Goal: Task Accomplishment & Management: Manage account settings

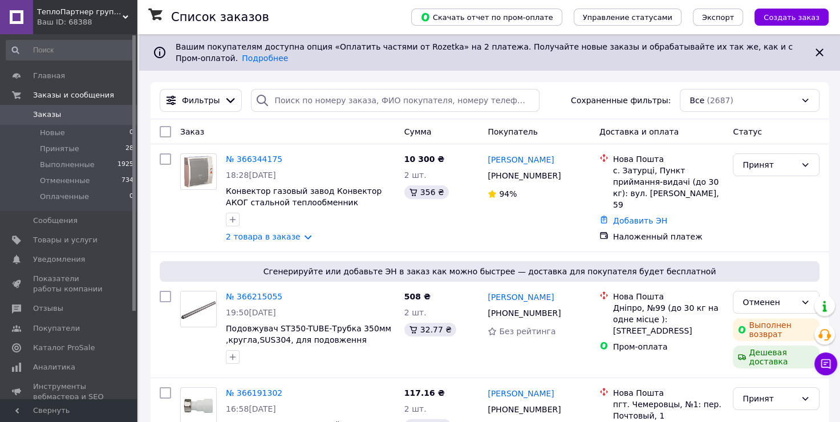
scroll to position [152, 0]
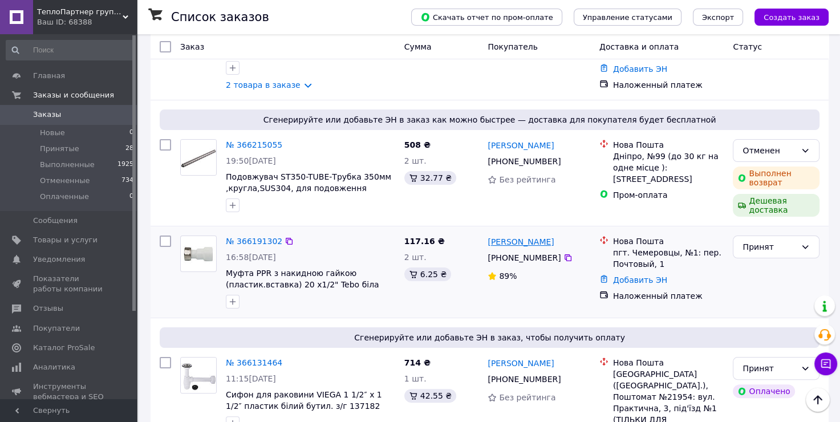
drag, startPoint x: 560, startPoint y: 245, endPoint x: 488, endPoint y: 242, distance: 71.9
click at [488, 242] on div "[PERSON_NAME]" at bounding box center [539, 241] width 105 height 14
copy link "[PERSON_NAME]"
drag, startPoint x: 553, startPoint y: 258, endPoint x: 508, endPoint y: 257, distance: 44.5
click at [508, 257] on div "[PHONE_NUMBER]" at bounding box center [525, 258] width 78 height 16
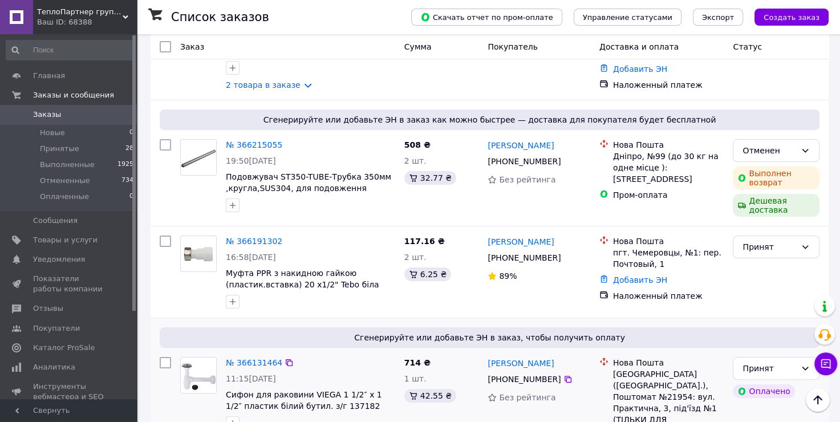
copy div "68 570 15 15"
drag, startPoint x: 614, startPoint y: 256, endPoint x: 637, endPoint y: 258, distance: 22.9
click at [637, 258] on div "пгт. Чемеровцы, №1: пер. Почтовый, 1" at bounding box center [668, 258] width 111 height 23
click at [257, 240] on link "№ 366191302" at bounding box center [254, 241] width 56 height 9
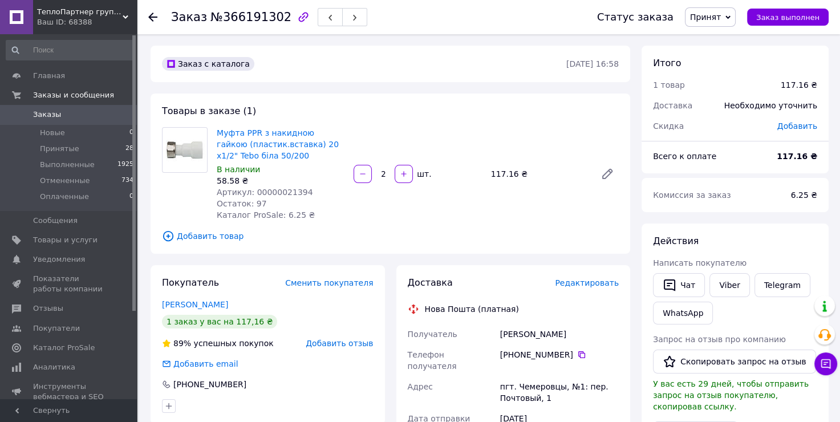
scroll to position [152, 0]
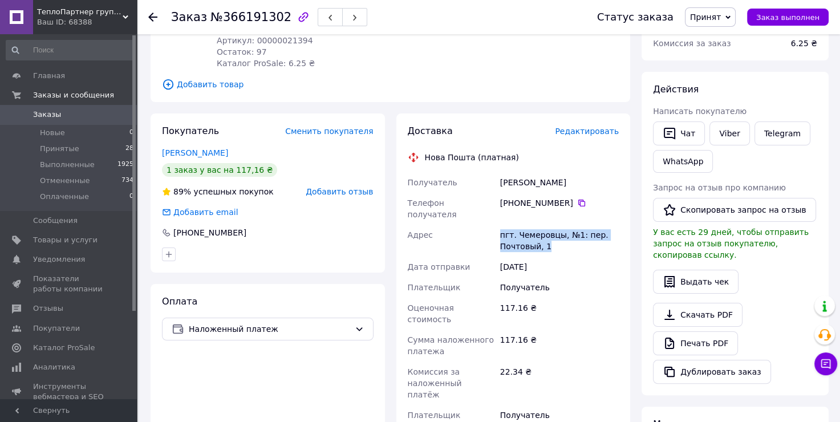
drag, startPoint x: 548, startPoint y: 236, endPoint x: 500, endPoint y: 224, distance: 48.8
click at [500, 225] on div "пгт. Чемеровцы, №1: пер. Почтовый, 1" at bounding box center [559, 241] width 123 height 32
copy div "пгт. Чемеровцы, №1: пер. Почтовый, 1"
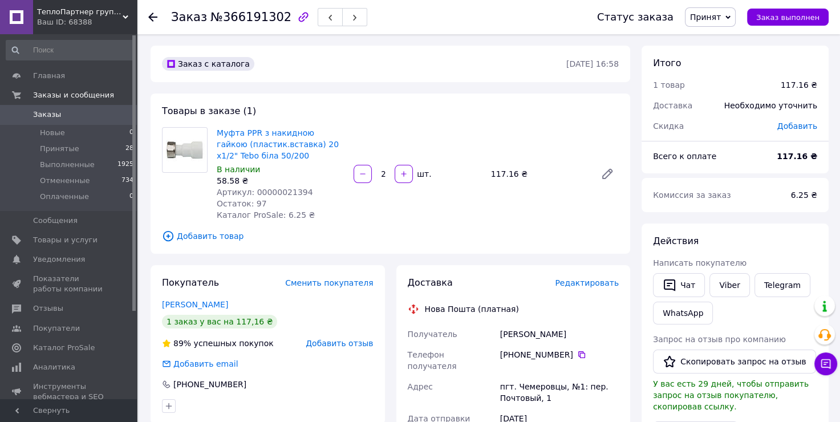
click at [292, 196] on span "Артикул: 00000021394" at bounding box center [265, 192] width 96 height 9
copy span "00000021394"
drag, startPoint x: 490, startPoint y: 174, endPoint x: 513, endPoint y: 174, distance: 23.4
click at [513, 174] on div "117.16 ₴" at bounding box center [539, 174] width 105 height 16
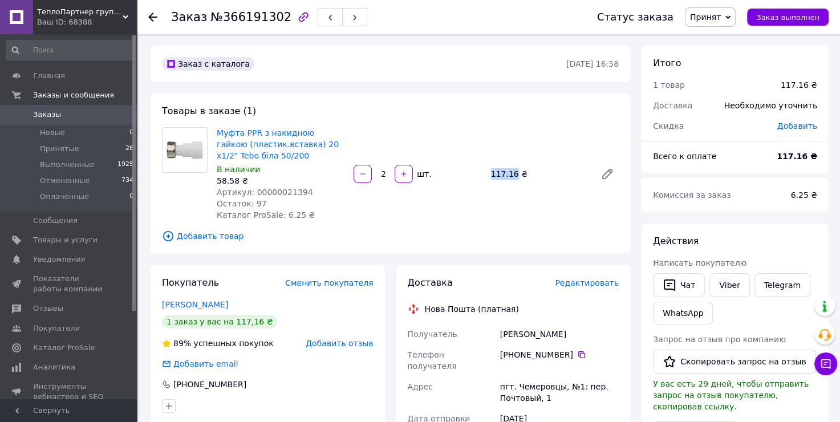
click at [83, 117] on span "Заказы" at bounding box center [69, 115] width 72 height 10
